Goal: Information Seeking & Learning: Learn about a topic

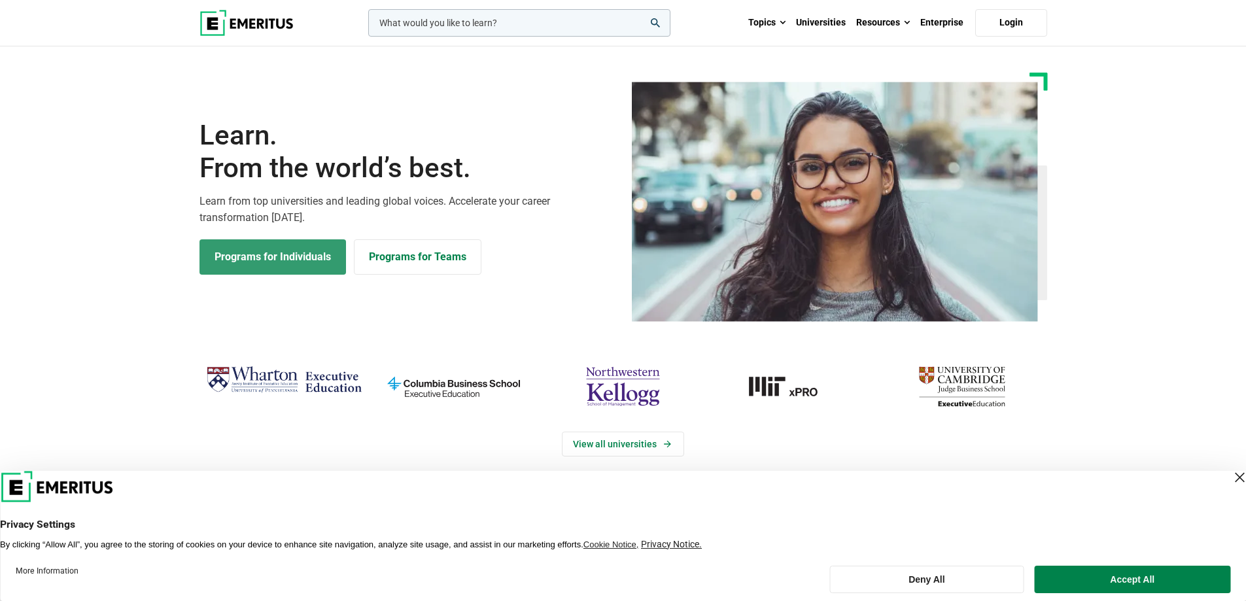
click at [316, 255] on link "Programs for Individuals" at bounding box center [273, 256] width 147 height 35
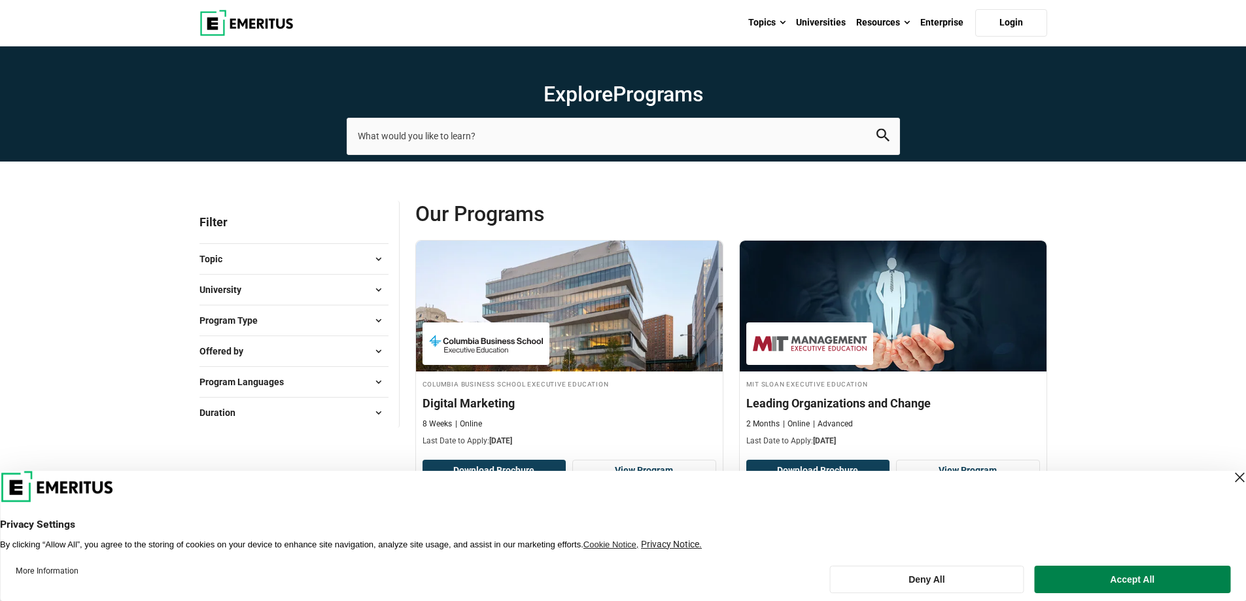
click at [289, 268] on button "Topic" at bounding box center [294, 259] width 189 height 20
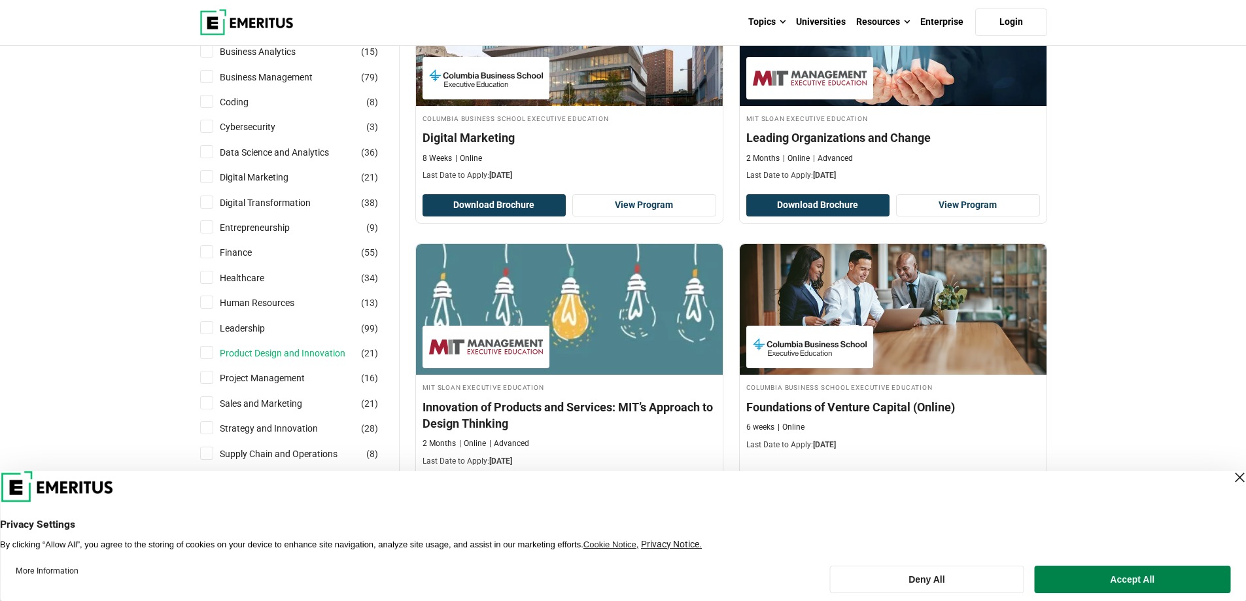
scroll to position [458, 0]
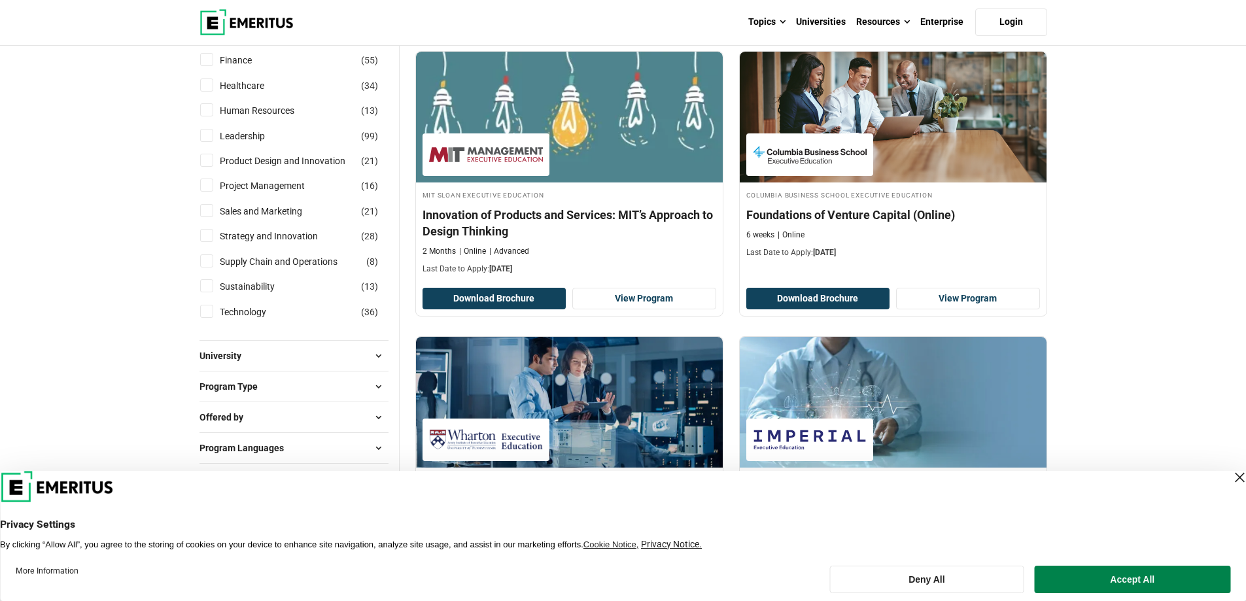
click at [262, 323] on li "Technology ( 36 )" at bounding box center [294, 312] width 189 height 25
click at [262, 313] on link "Technology" at bounding box center [256, 312] width 73 height 14
checkbox input "true"
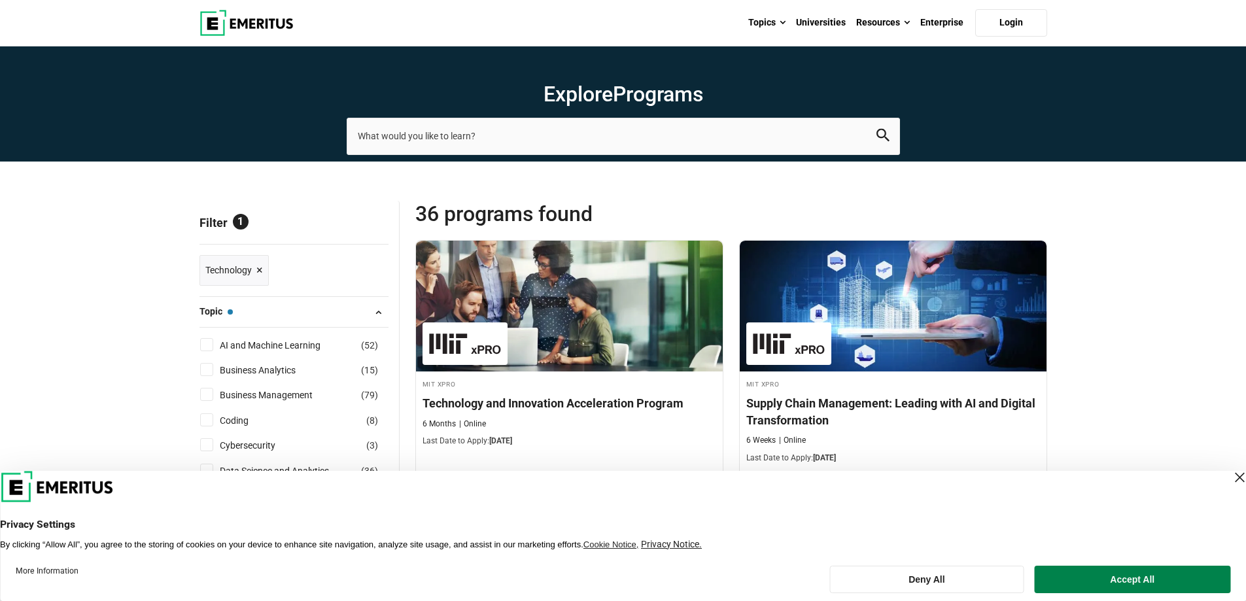
click at [1231, 478] on div "Close Layer" at bounding box center [1240, 477] width 18 height 18
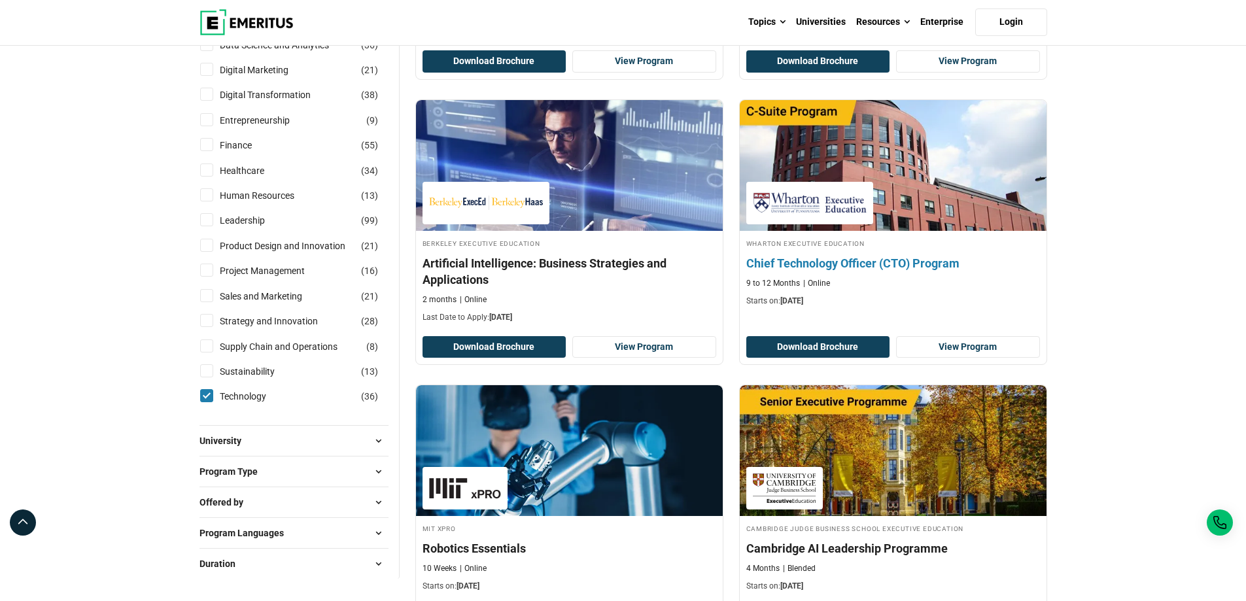
scroll to position [523, 0]
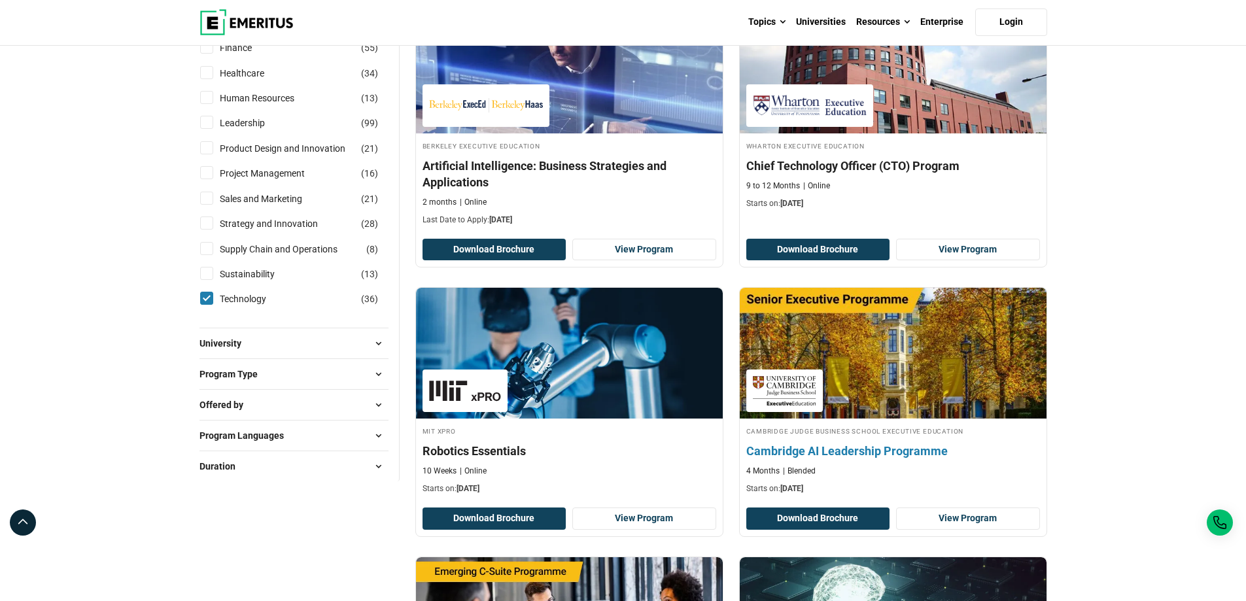
click at [835, 447] on h4 "Cambridge AI Leadership Programme" at bounding box center [893, 451] width 294 height 16
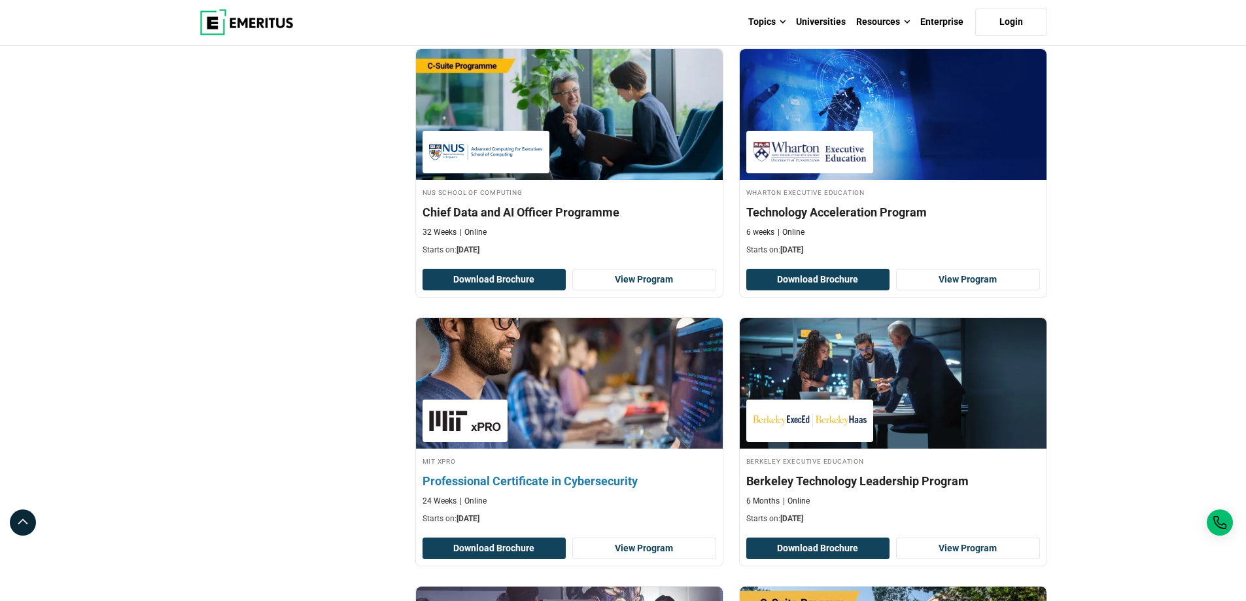
scroll to position [1570, 0]
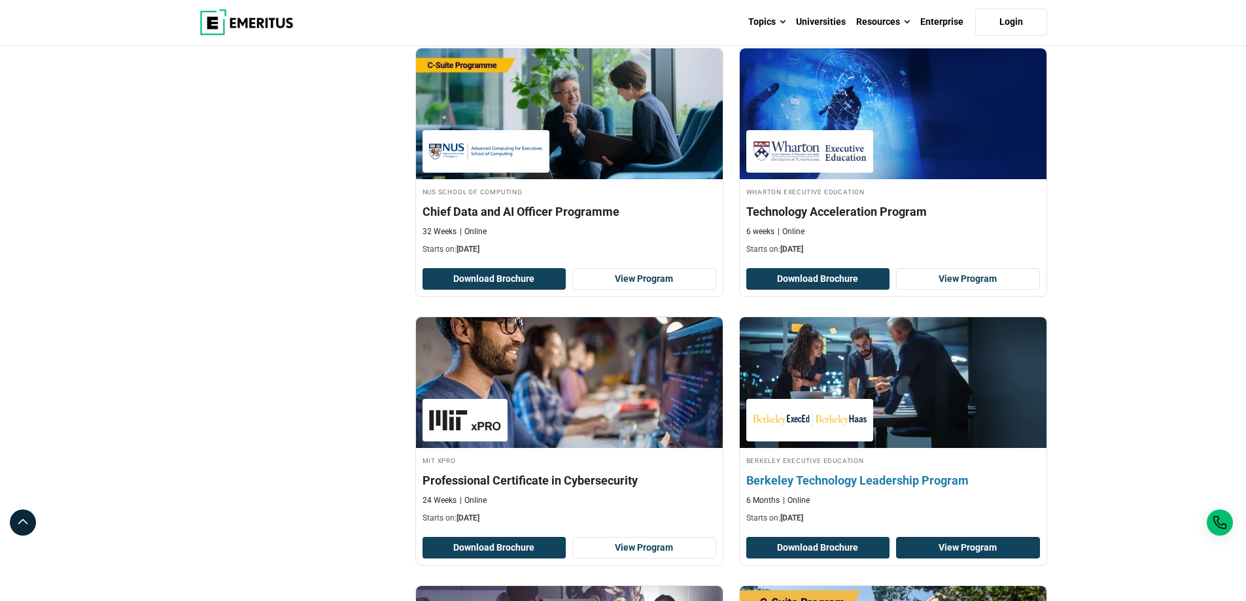
click at [988, 546] on link "View Program" at bounding box center [968, 548] width 144 height 22
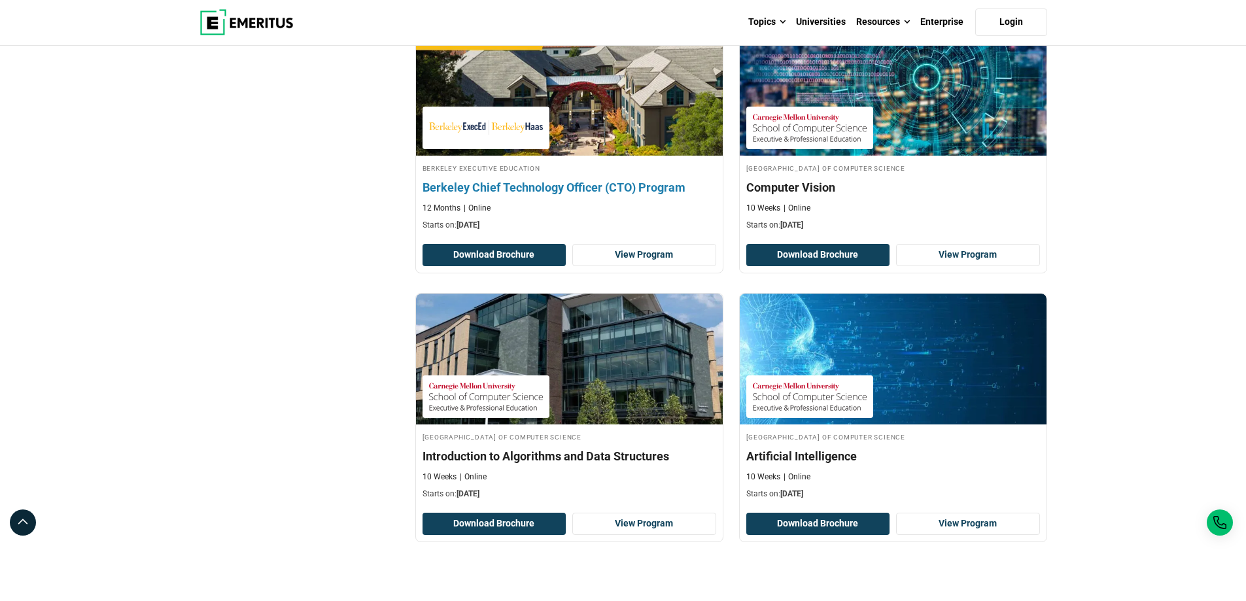
scroll to position [2290, 0]
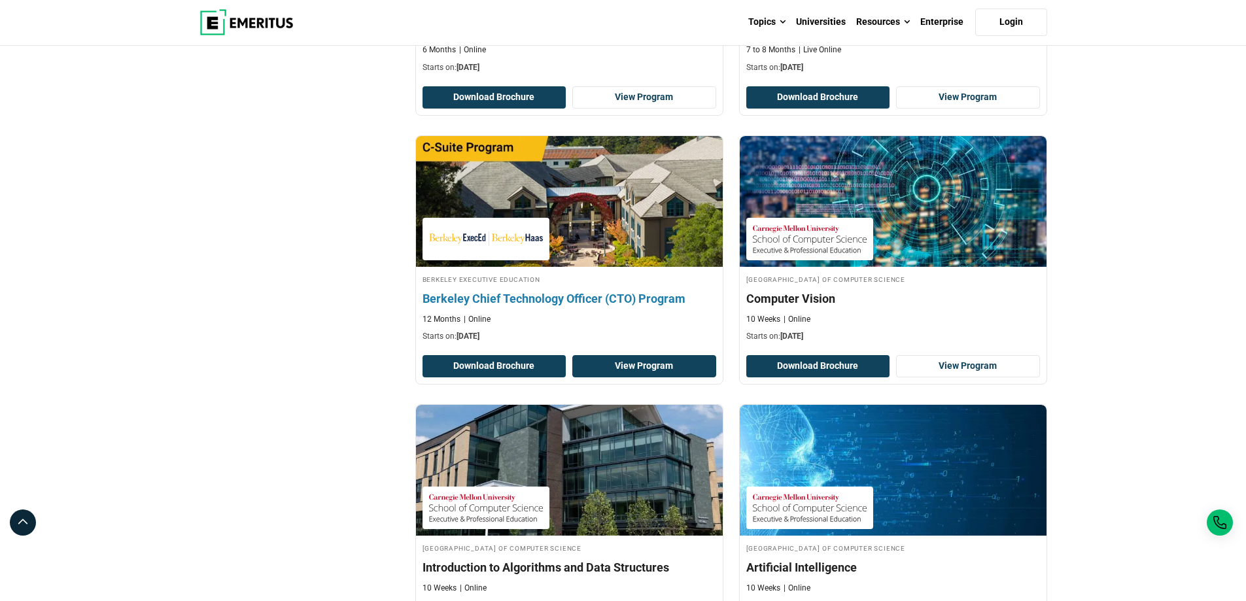
click at [649, 368] on link "View Program" at bounding box center [644, 366] width 144 height 22
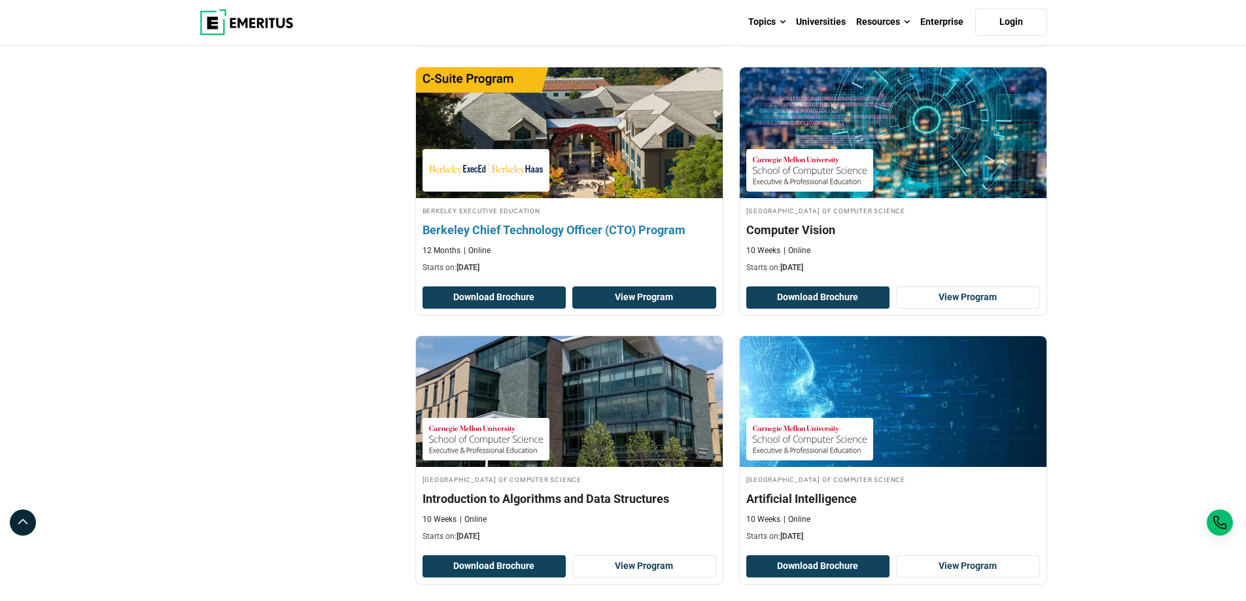
scroll to position [2551, 0]
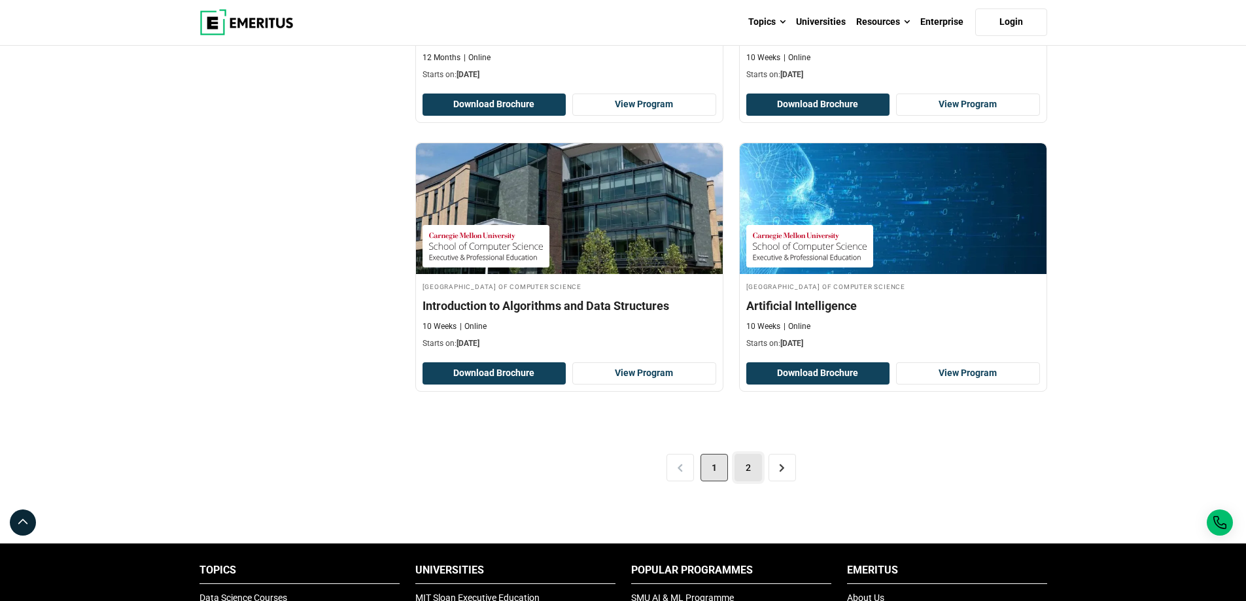
click at [756, 466] on link "2" at bounding box center [748, 467] width 27 height 27
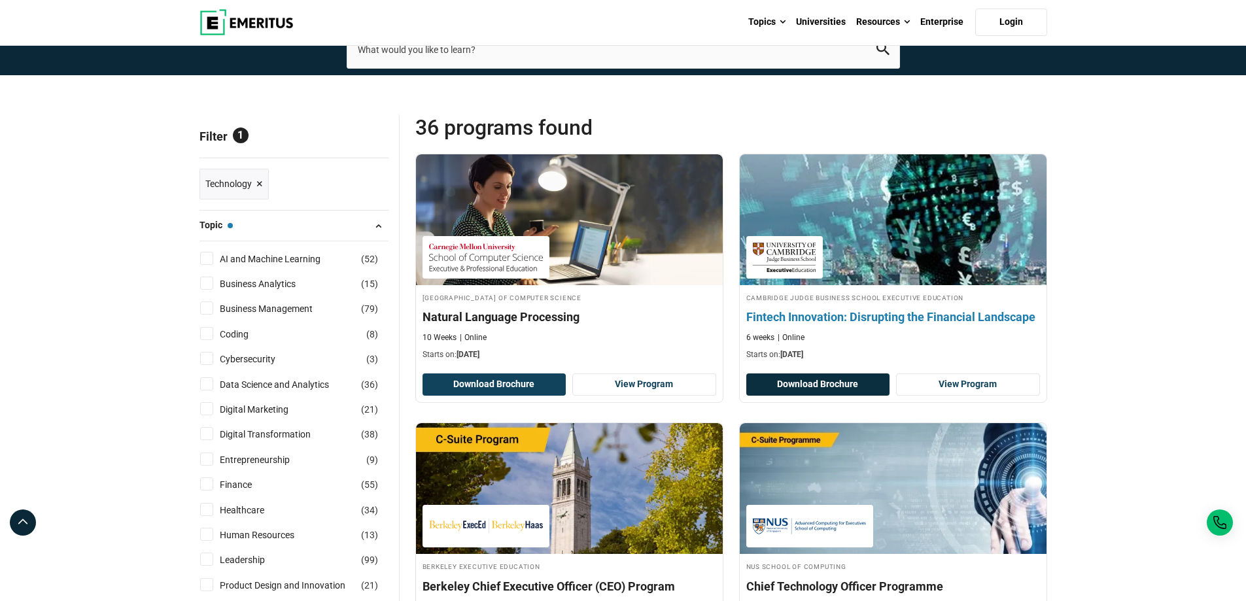
scroll to position [262, 0]
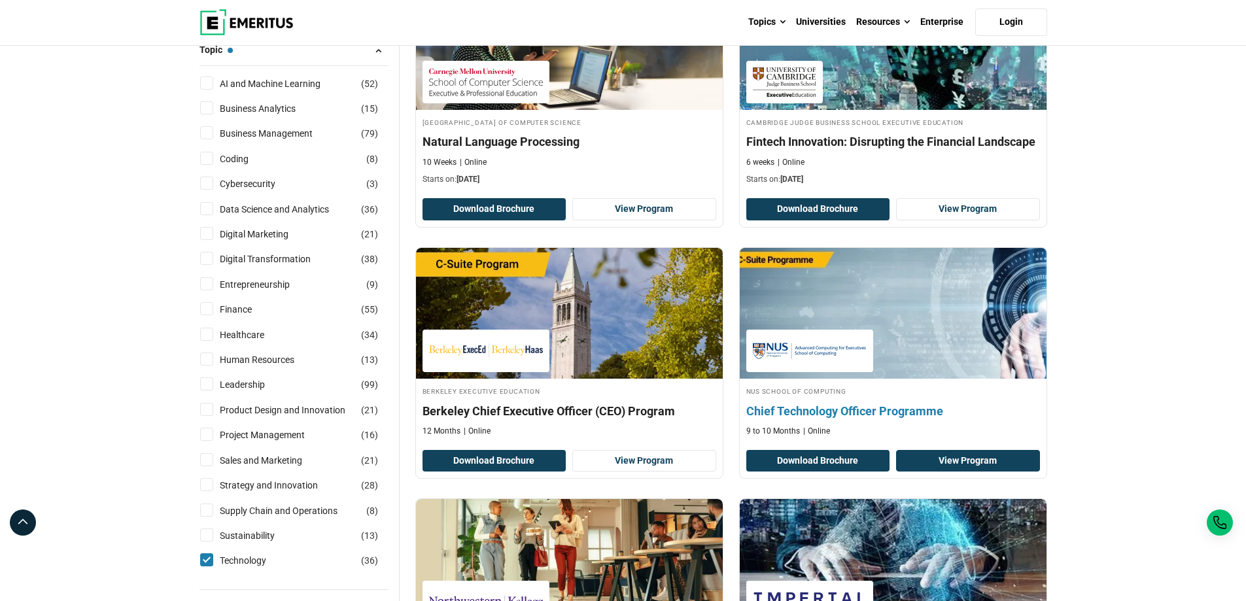
click at [988, 458] on link "View Program" at bounding box center [968, 461] width 144 height 22
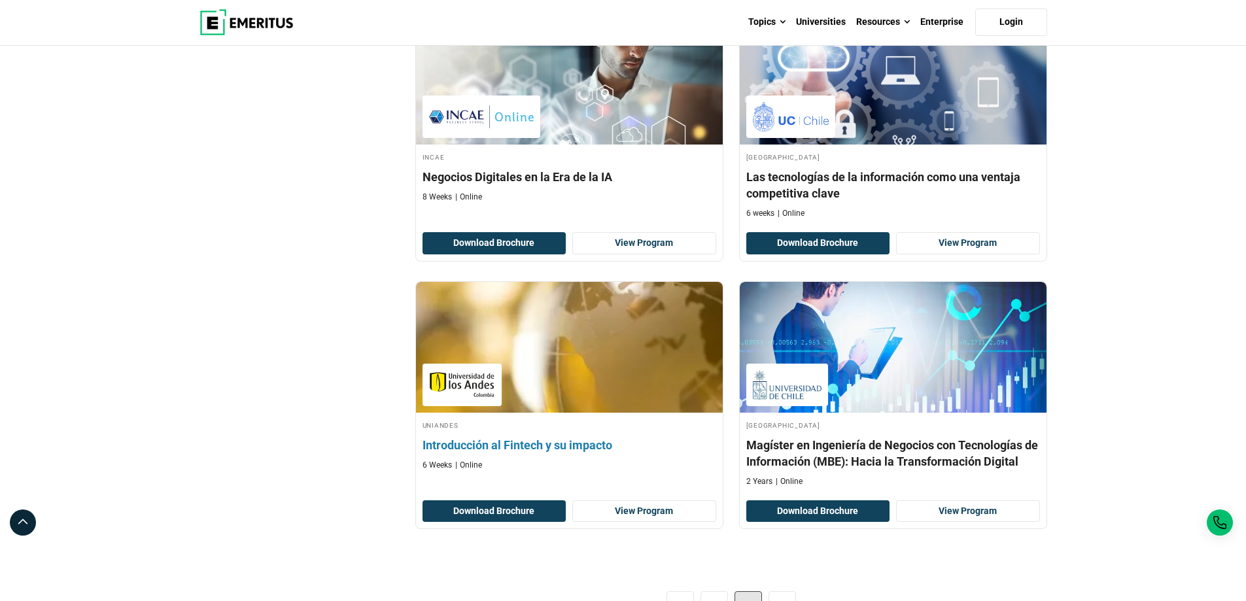
scroll to position [1897, 0]
